Goal: Information Seeking & Learning: Find contact information

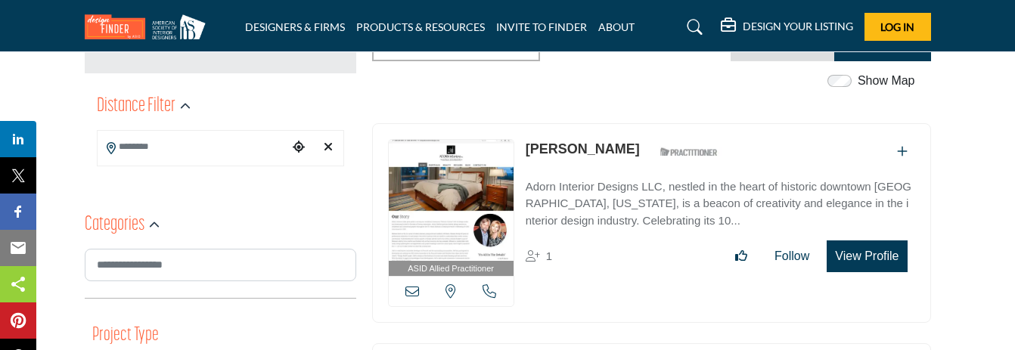
scroll to position [138, 0]
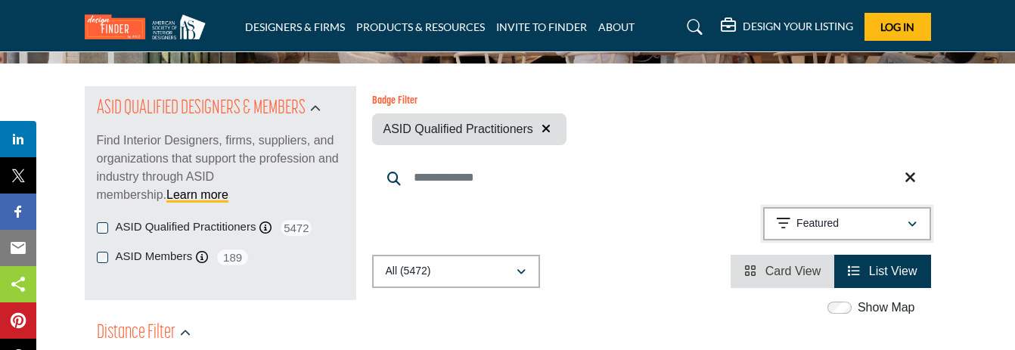
click at [830, 222] on p "Featured" at bounding box center [817, 223] width 42 height 15
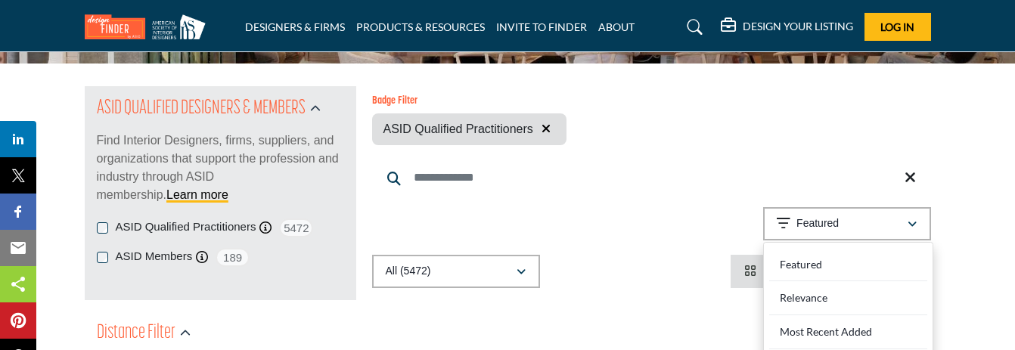
click at [700, 219] on div "Showing 42 results out of 5475 Featured" at bounding box center [651, 226] width 559 height 39
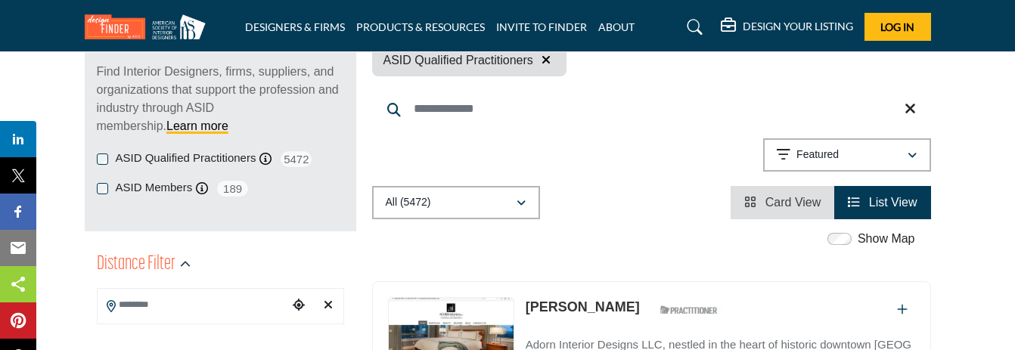
scroll to position [290, 0]
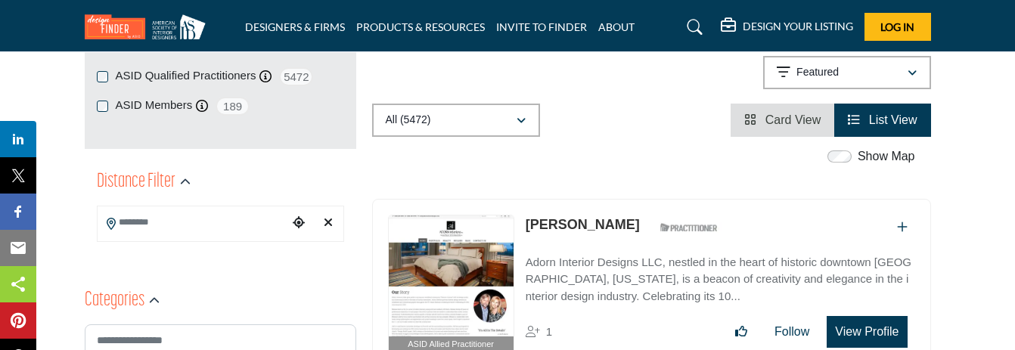
click at [563, 219] on link "[PERSON_NAME]" at bounding box center [583, 224] width 114 height 15
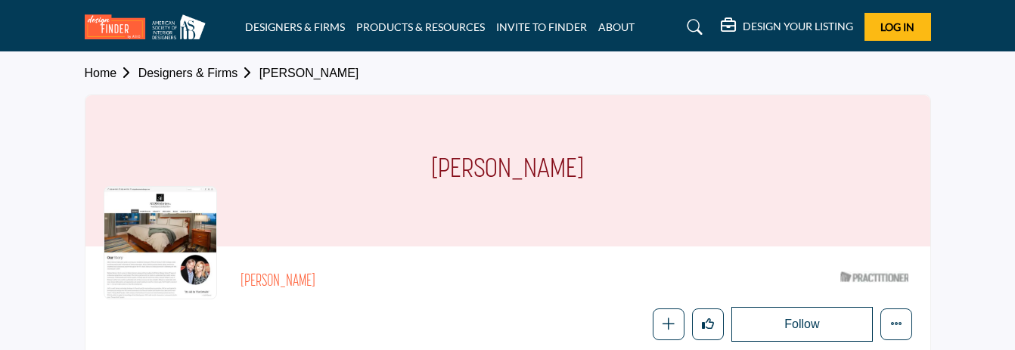
scroll to position [227, 0]
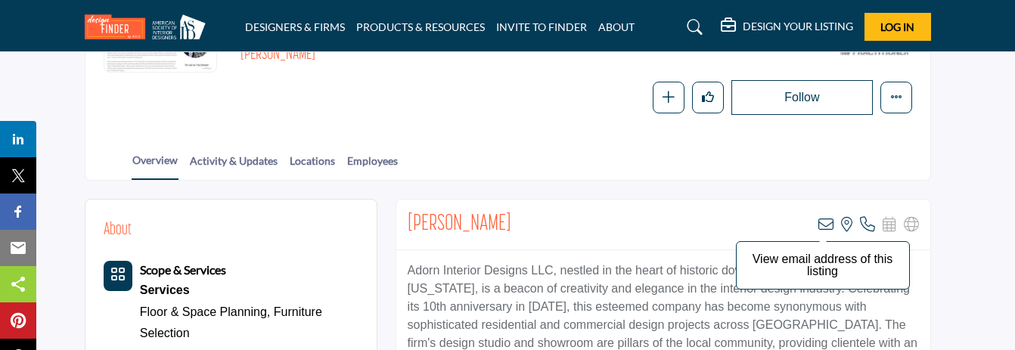
click at [827, 219] on icon at bounding box center [825, 224] width 15 height 15
click at [826, 225] on icon at bounding box center [825, 224] width 15 height 15
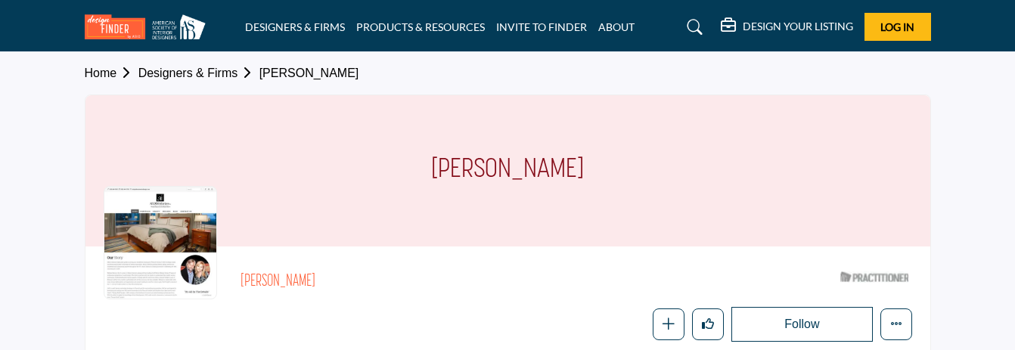
scroll to position [57, 0]
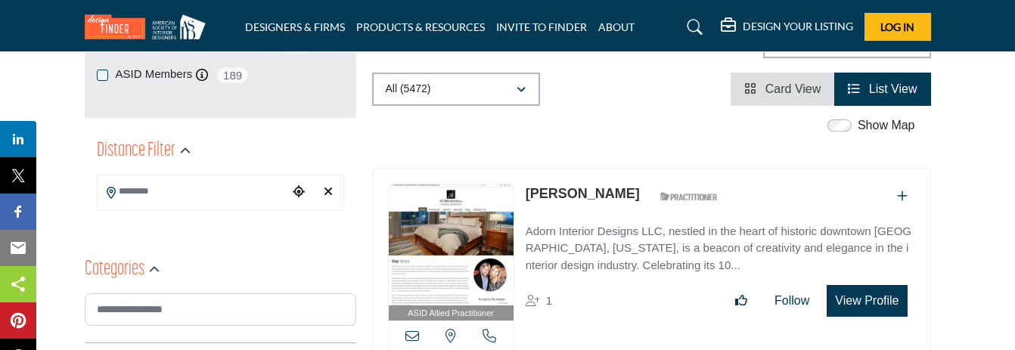
scroll to position [378, 0]
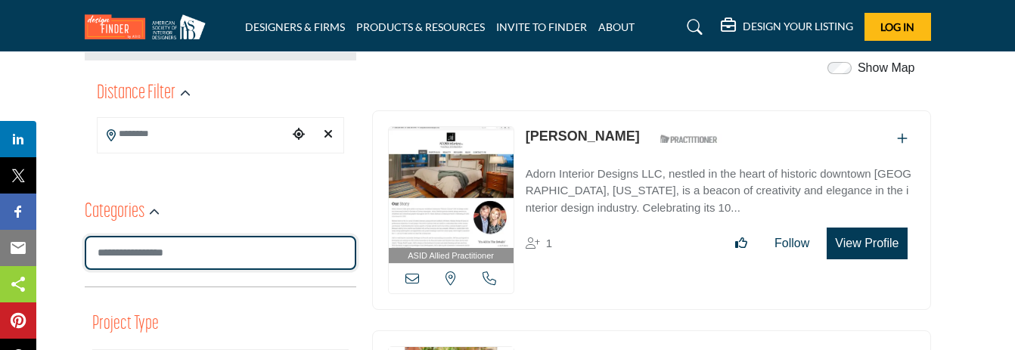
click at [225, 258] on input "Search Category" at bounding box center [220, 253] width 271 height 34
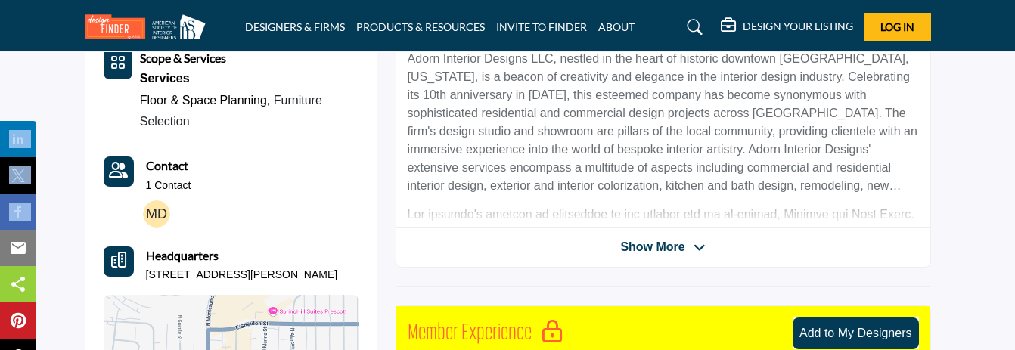
scroll to position [349, 0]
